Goal: Find specific page/section: Find specific page/section

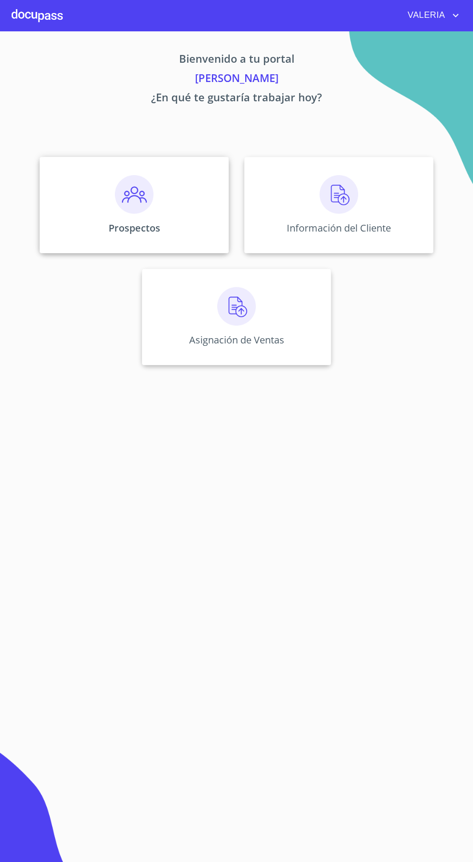
click at [140, 190] on img at bounding box center [134, 194] width 39 height 39
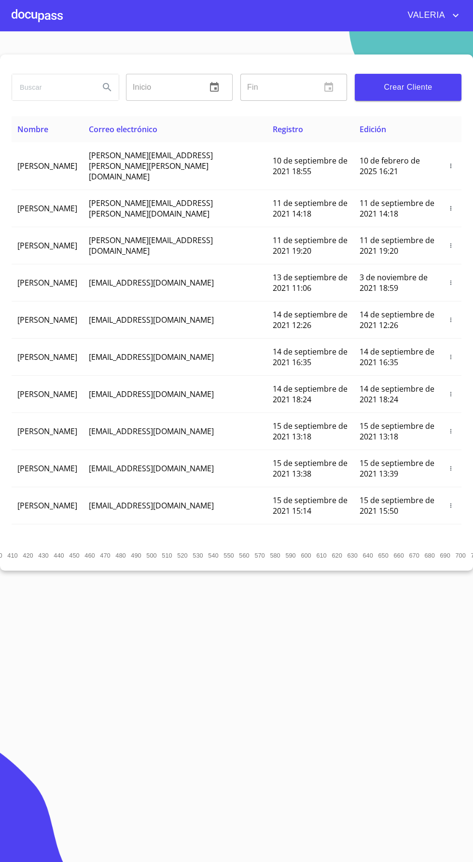
click at [30, 87] on input "search" at bounding box center [52, 87] width 80 height 26
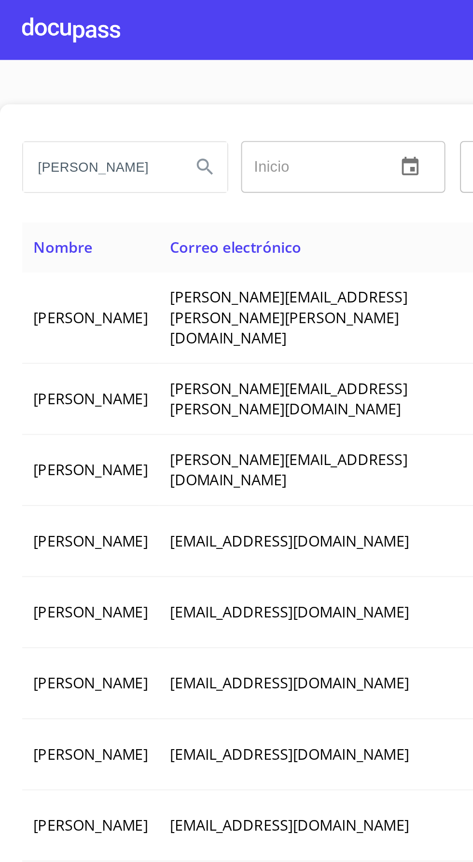
scroll to position [0, 29]
click at [101, 87] on icon "Search" at bounding box center [107, 88] width 12 height 12
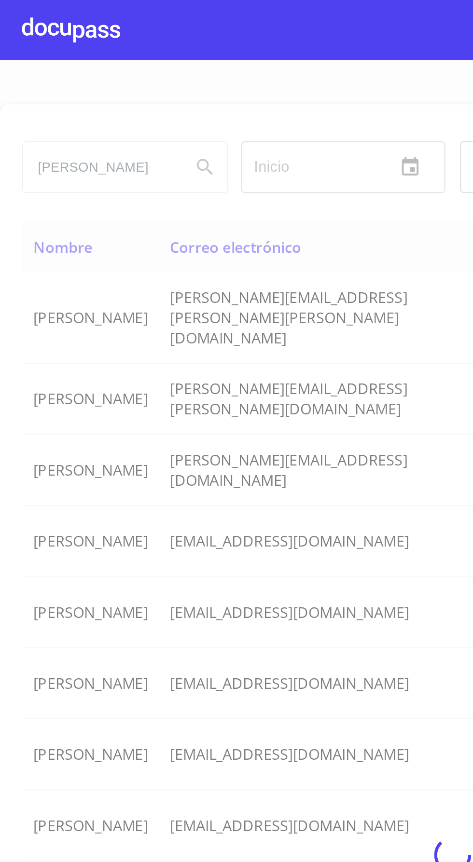
scroll to position [0, 0]
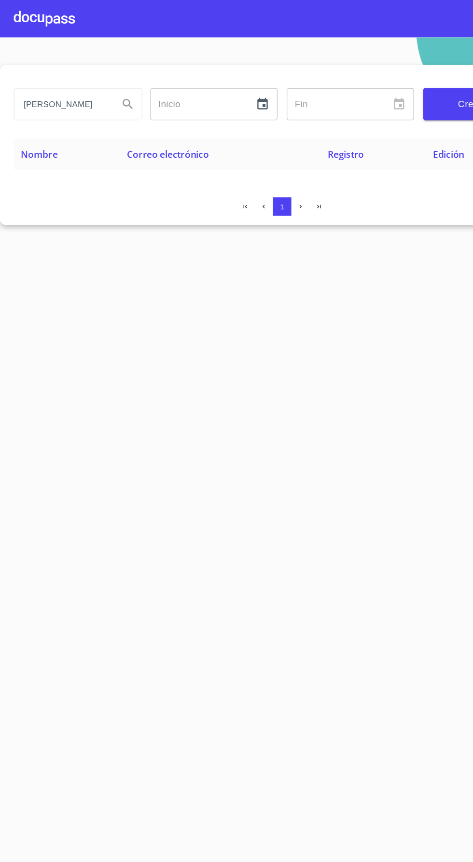
click at [67, 88] on input "[PERSON_NAME]" at bounding box center [52, 87] width 80 height 26
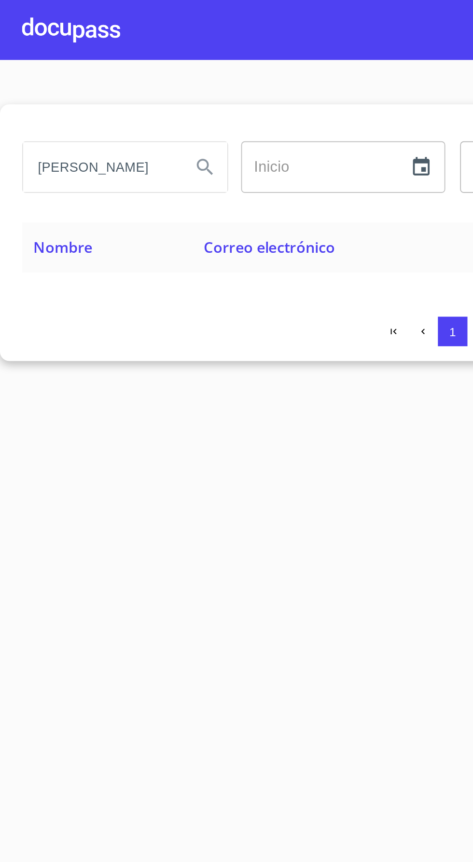
click at [111, 87] on icon "Search" at bounding box center [107, 88] width 12 height 12
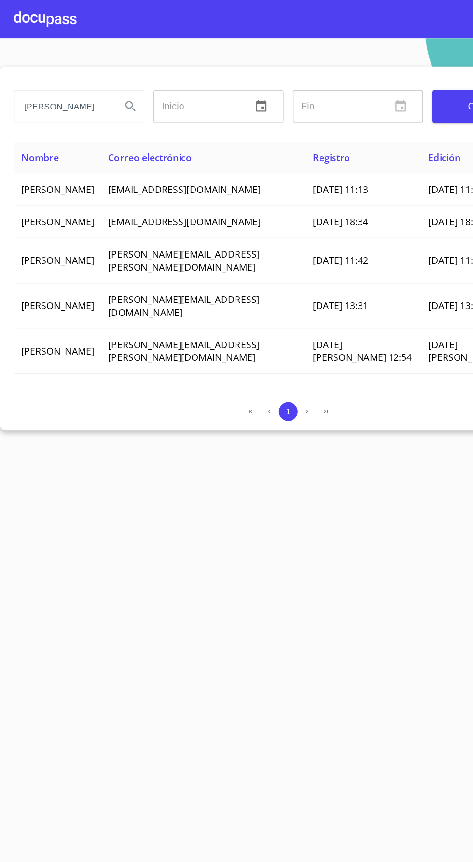
click at [58, 86] on input "[PERSON_NAME]" at bounding box center [52, 87] width 80 height 26
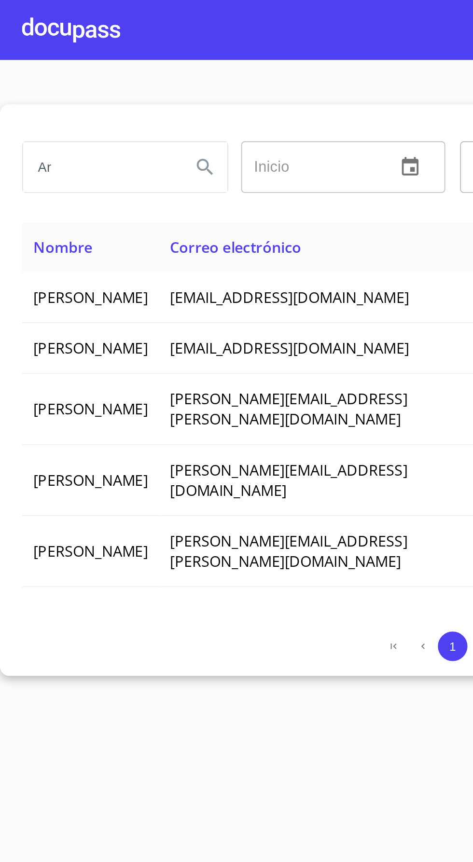
type input "A"
click at [100, 95] on button "Search" at bounding box center [107, 87] width 23 height 23
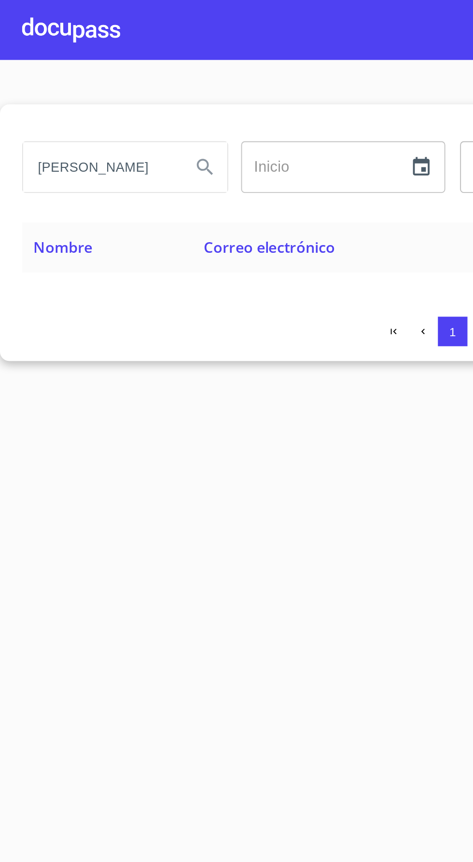
click at [79, 88] on input "[PERSON_NAME]" at bounding box center [52, 87] width 80 height 26
type input "[PERSON_NAME]"
click at [102, 84] on icon "Search" at bounding box center [107, 88] width 12 height 12
